Goal: Navigation & Orientation: Go to known website

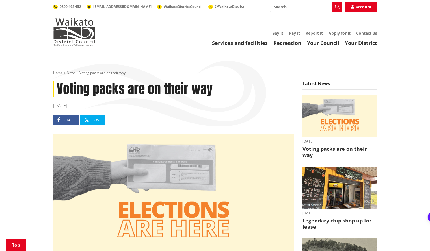
scroll to position [368, 0]
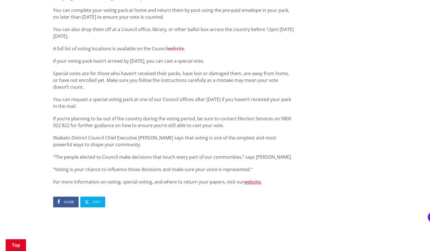
click at [172, 49] on link "website" at bounding box center [176, 49] width 16 height 6
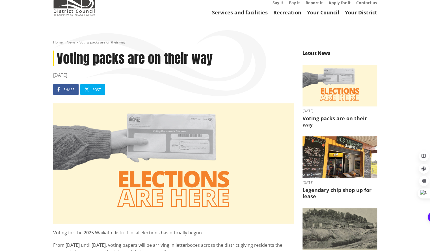
scroll to position [0, 0]
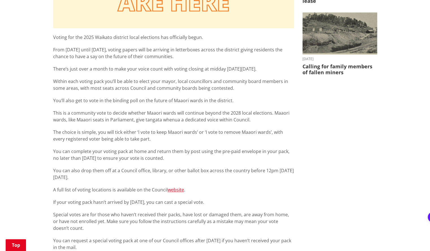
scroll to position [226, 0]
click at [174, 189] on link "website" at bounding box center [176, 190] width 16 height 6
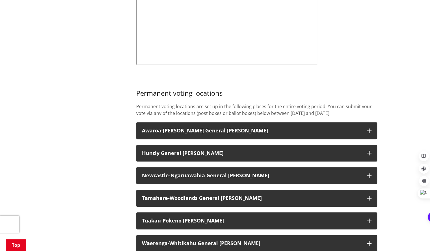
scroll to position [141, 0]
